Goal: Task Accomplishment & Management: Complete application form

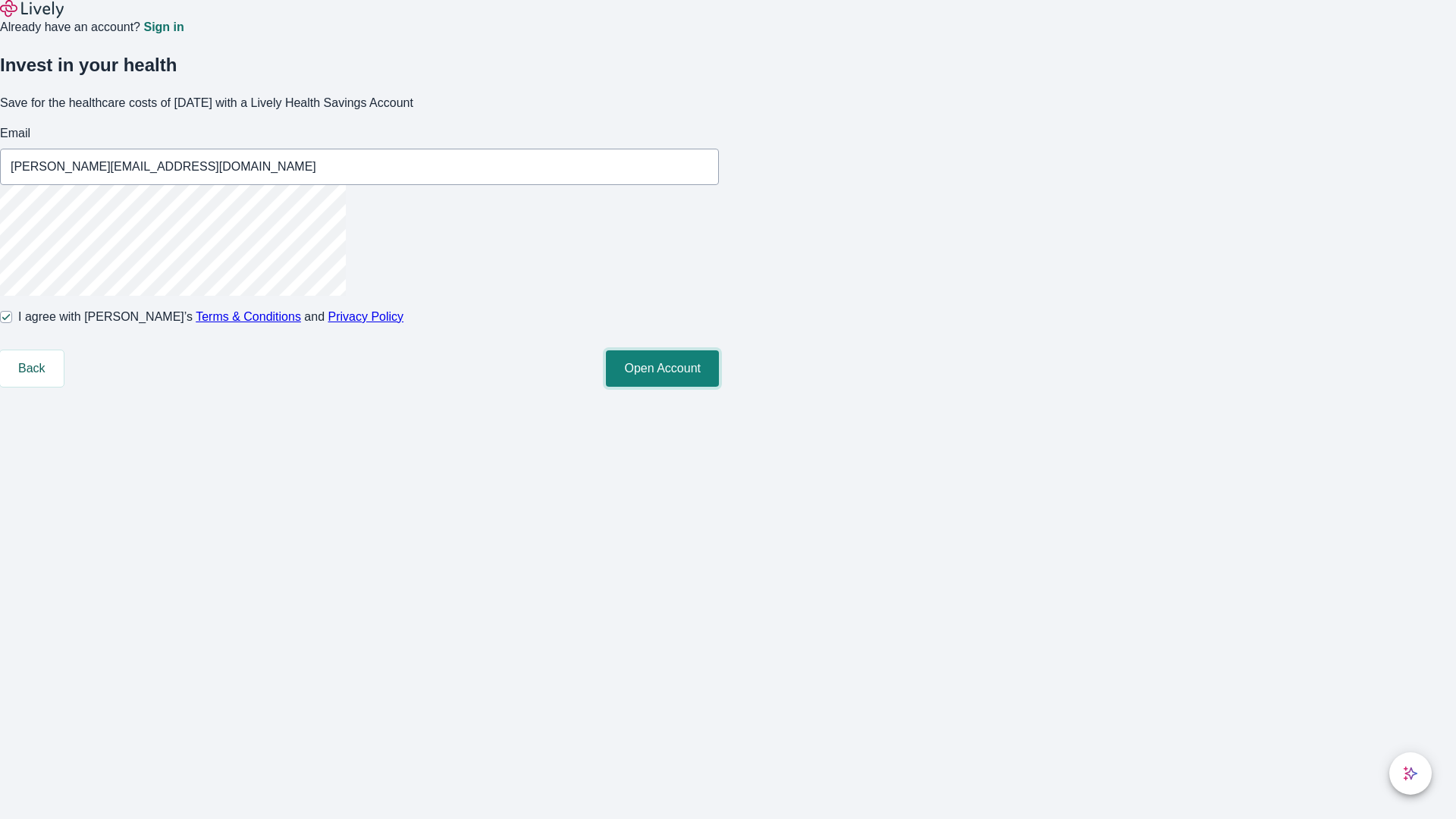
click at [719, 386] on button "Open Account" at bounding box center [662, 368] width 113 height 36
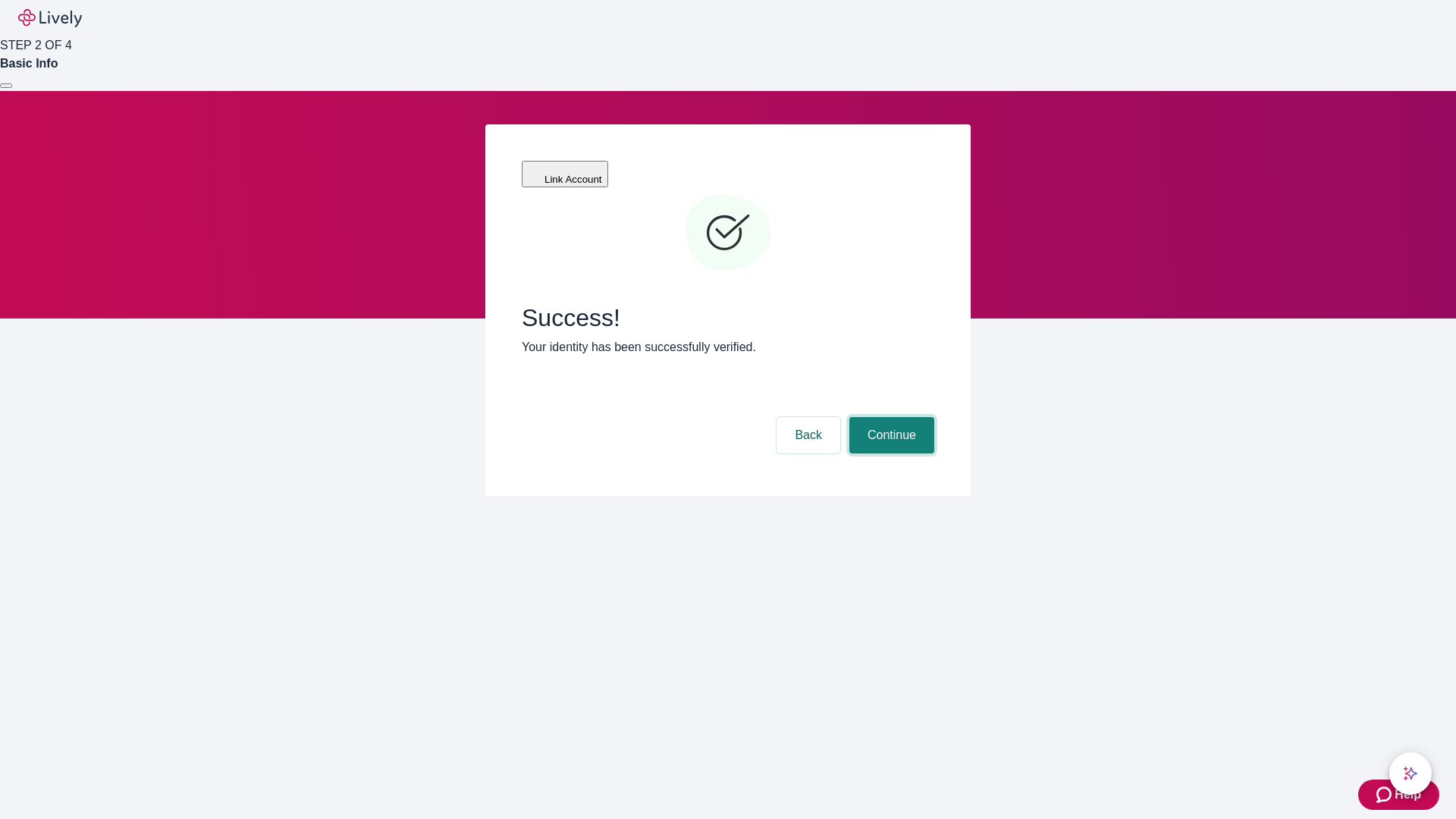
click at [889, 417] on button "Continue" at bounding box center [891, 435] width 85 height 36
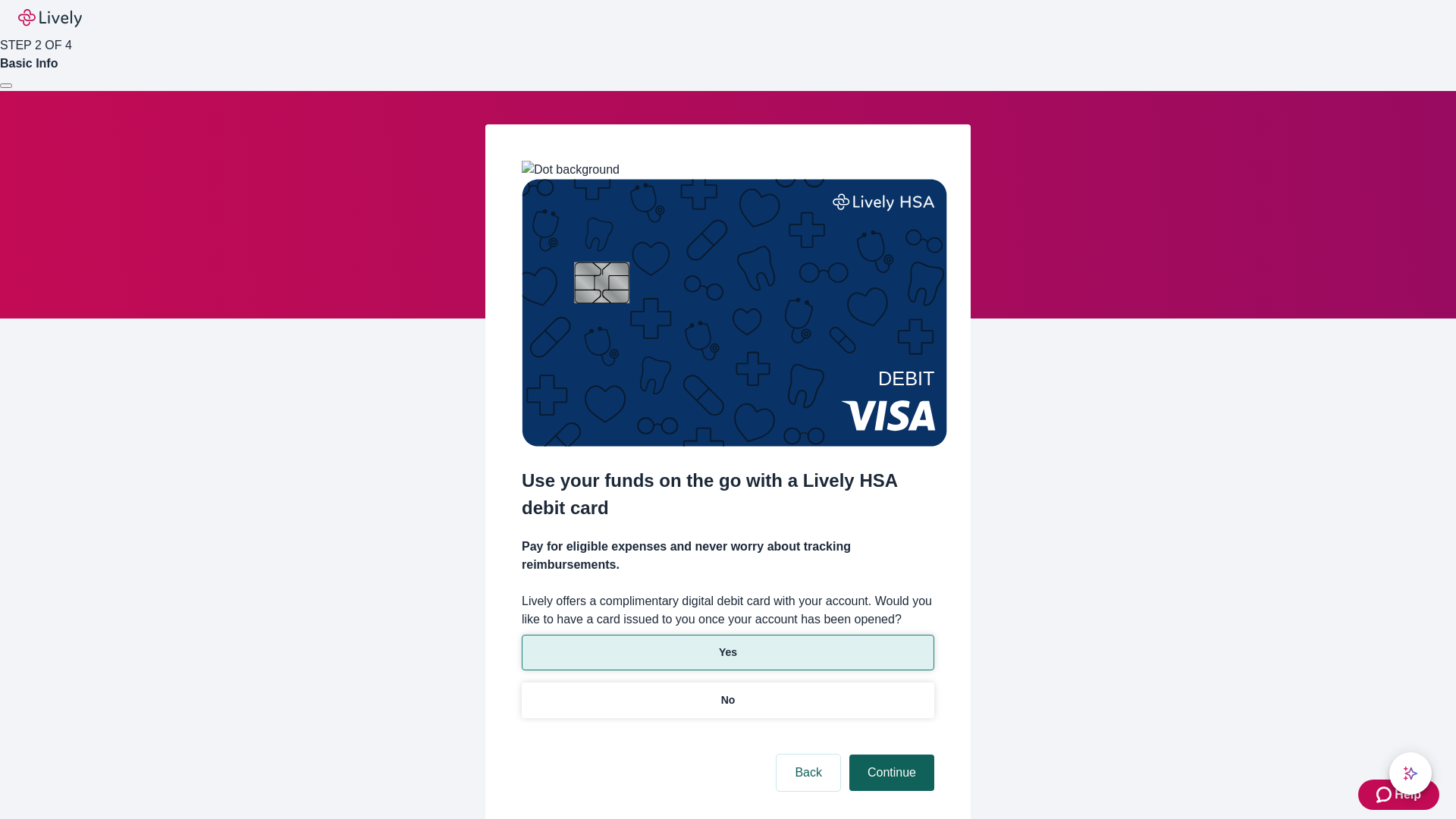
click at [727, 645] on p "Yes" at bounding box center [728, 652] width 19 height 16
click at [889, 755] on button "Continue" at bounding box center [891, 772] width 85 height 36
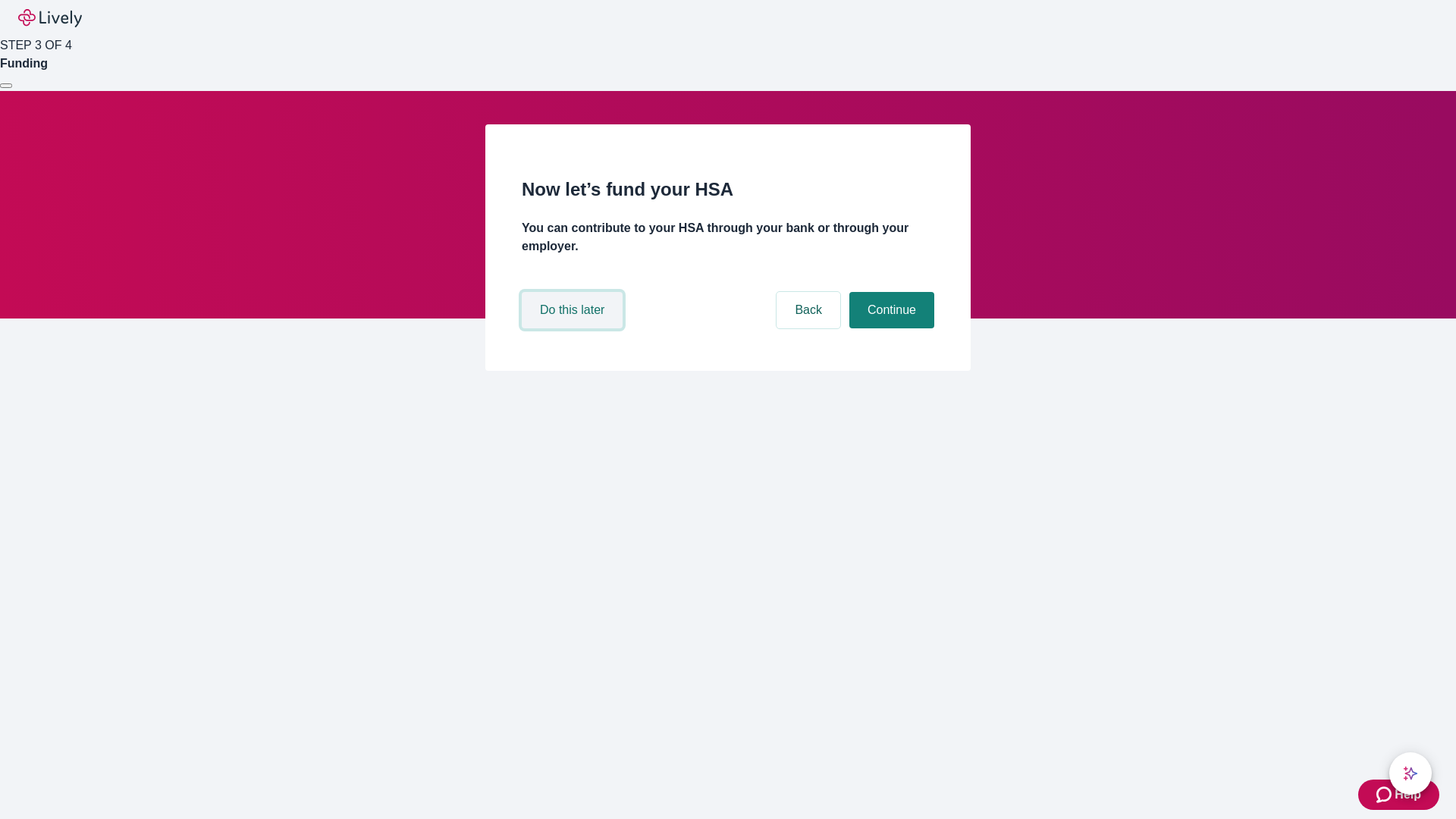
click at [574, 328] on button "Do this later" at bounding box center [572, 310] width 101 height 36
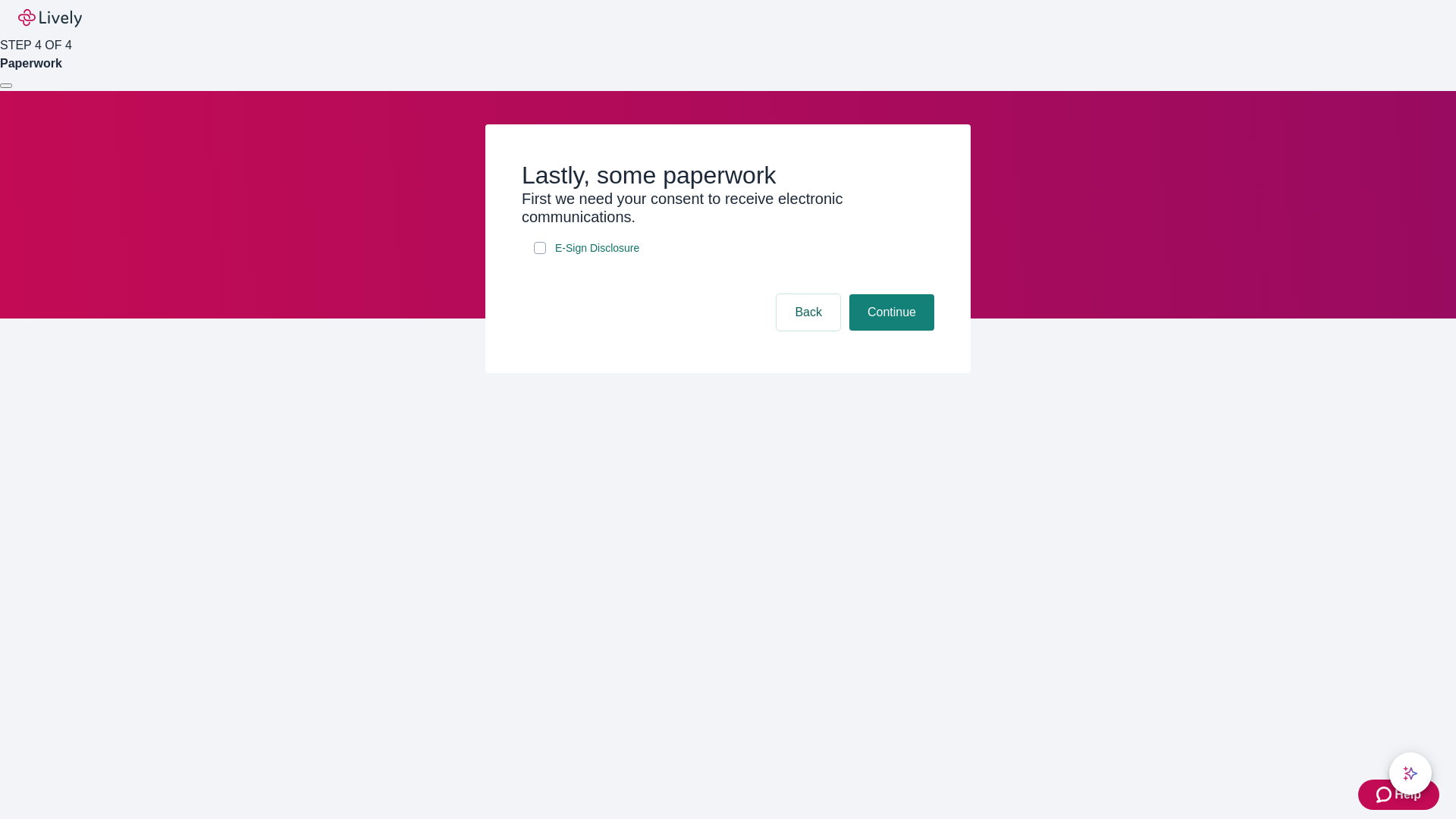
click at [540, 254] on input "E-Sign Disclosure" at bounding box center [539, 247] width 12 height 12
checkbox input "true"
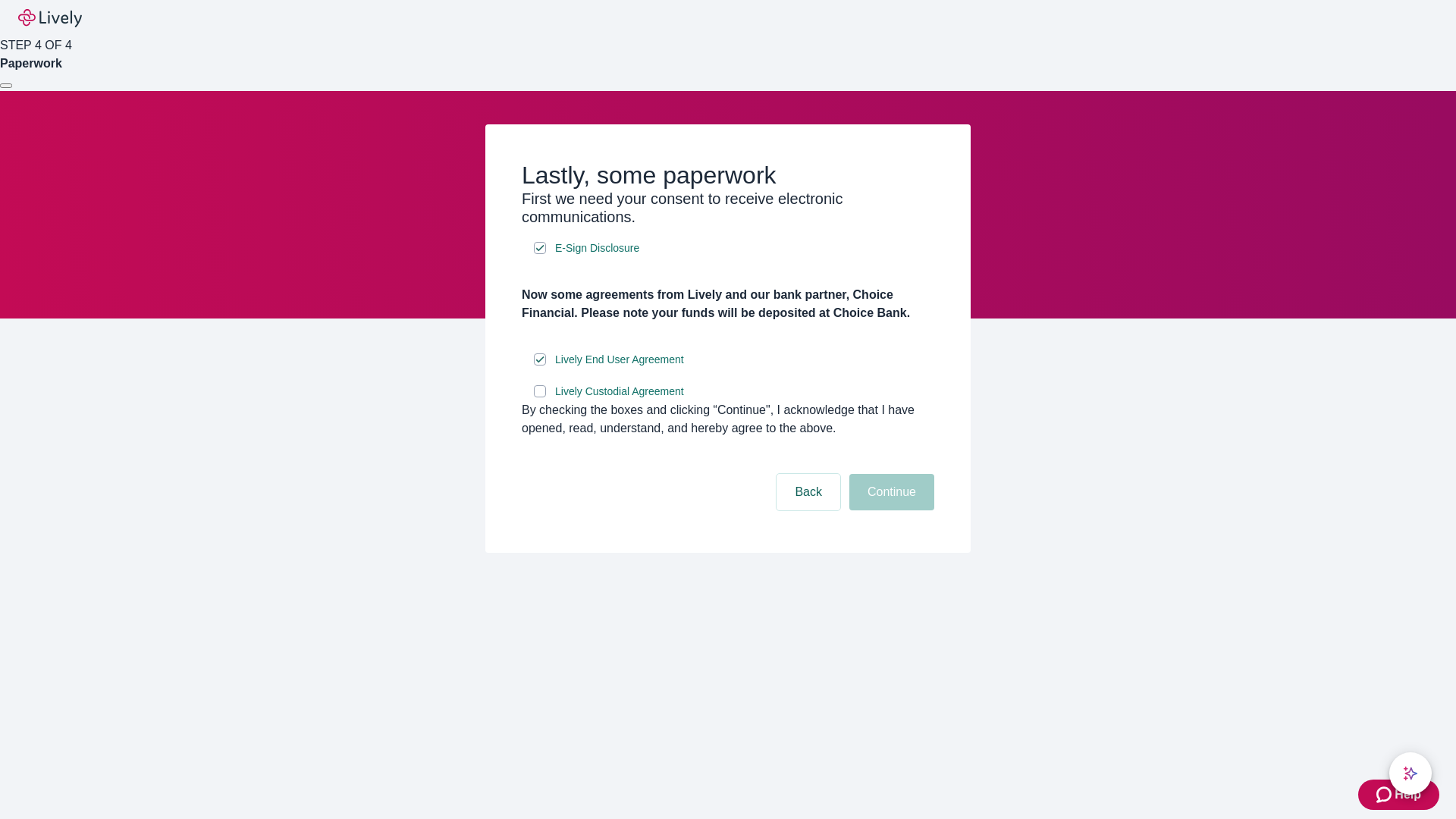
click at [540, 397] on input "Lively Custodial Agreement" at bounding box center [539, 391] width 12 height 12
checkbox input "true"
click at [889, 510] on button "Continue" at bounding box center [891, 492] width 85 height 36
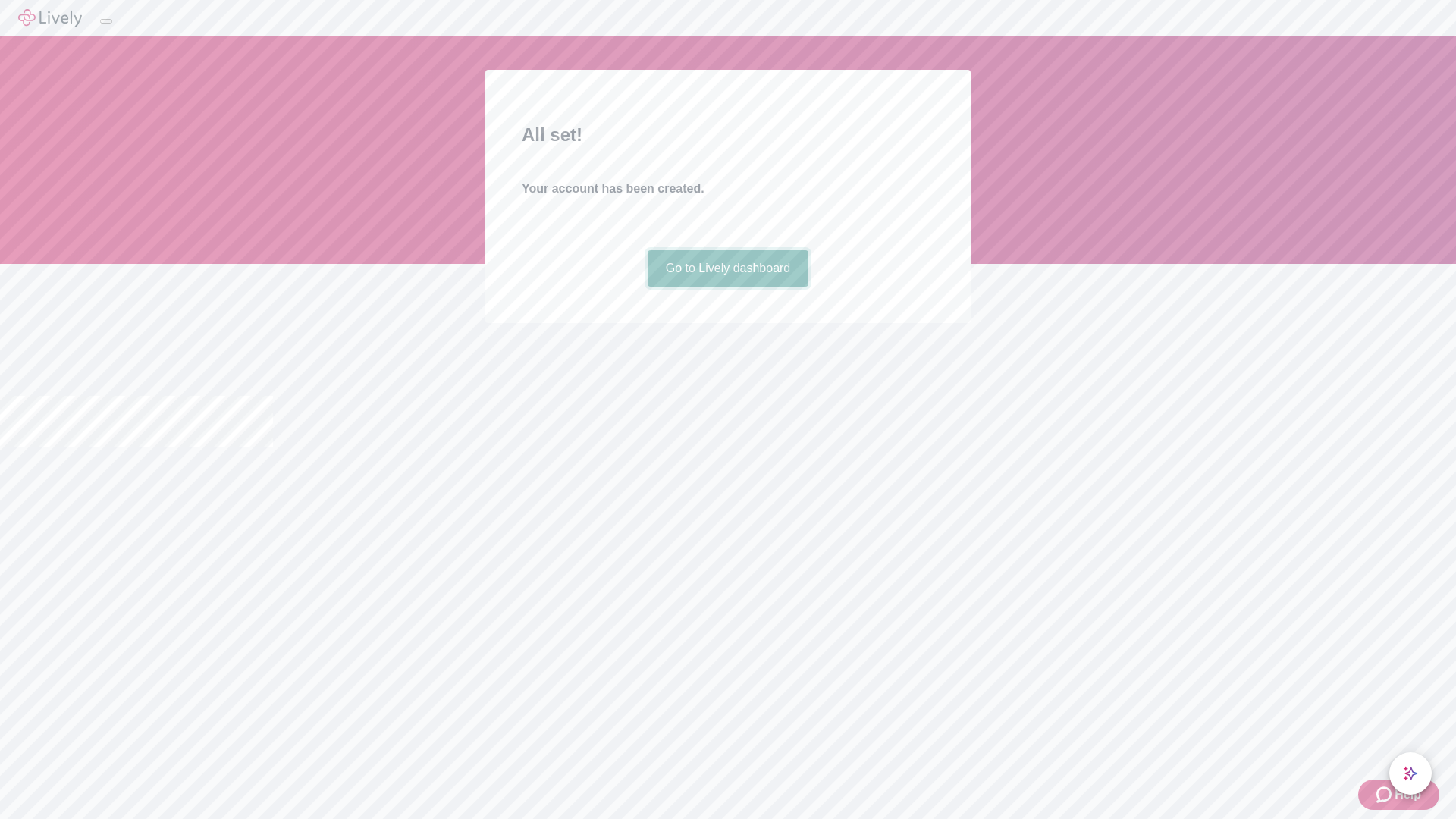
click at [727, 286] on link "Go to Lively dashboard" at bounding box center [728, 268] width 161 height 36
